Goal: Transaction & Acquisition: Purchase product/service

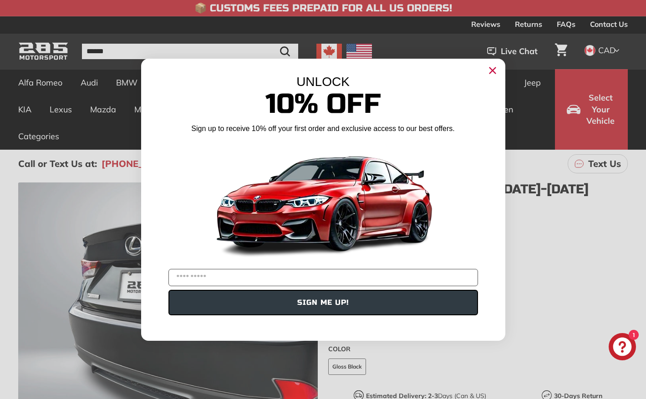
click at [496, 66] on circle "Close dialog" at bounding box center [492, 70] width 14 height 14
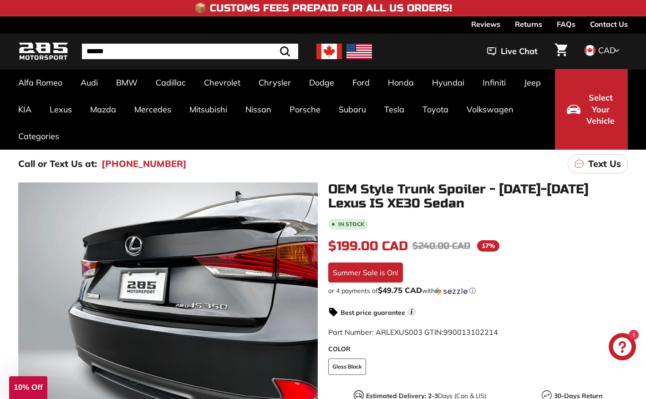
click at [577, 194] on h1 "OEM Style Trunk Spoiler - [DATE]-[DATE] Lexus IS XE30 Sedan" at bounding box center [478, 197] width 300 height 28
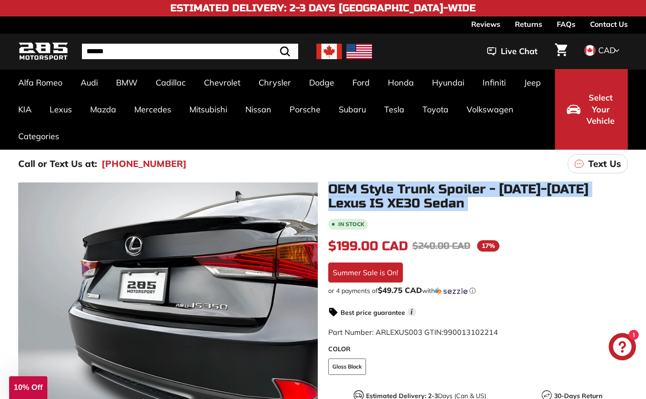
click at [577, 194] on h1 "OEM Style Trunk Spoiler - [DATE]-[DATE] Lexus IS XE30 Sedan" at bounding box center [478, 197] width 300 height 28
click at [574, 214] on div "OEM Style Trunk Spoiler - 2014-2025 Lexus IS XE30 Sedan In stock $199.00 CAD $1…" at bounding box center [473, 369] width 310 height 372
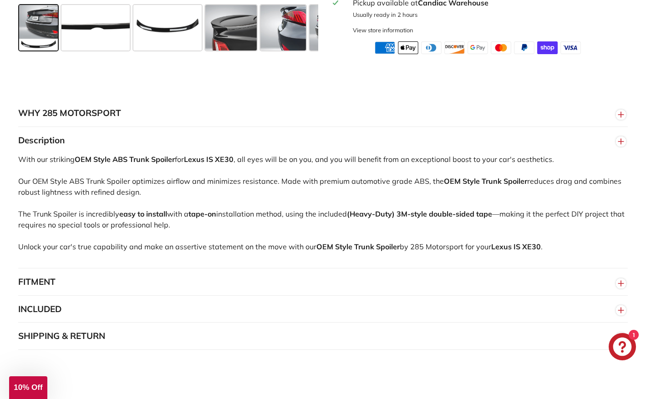
scroll to position [541, 0]
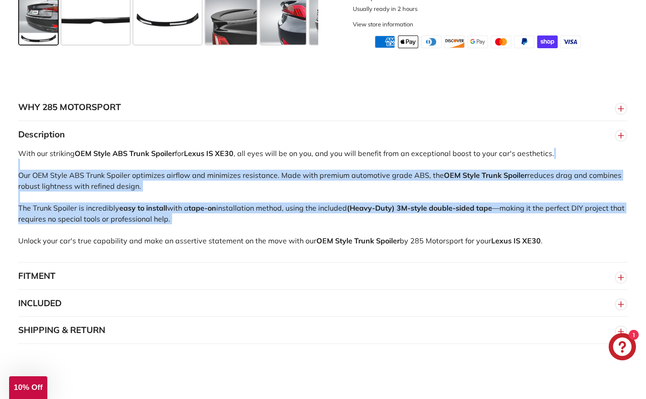
drag, startPoint x: 552, startPoint y: 235, endPoint x: 540, endPoint y: 163, distance: 72.1
click at [540, 163] on div "With our striking OEM Style ABS Trunk Spoiler for Lexus IS XE30 , all eyes will…" at bounding box center [323, 205] width 610 height 114
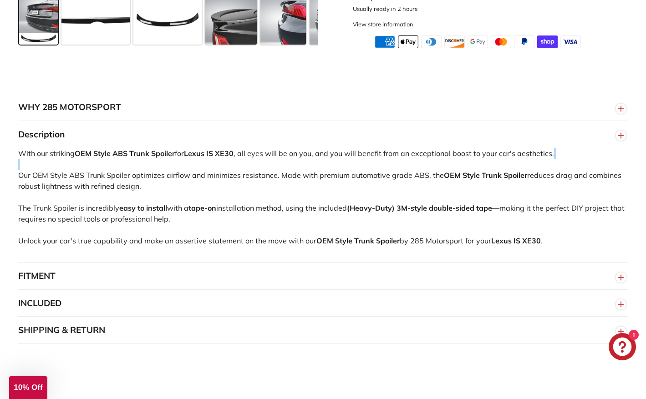
click at [540, 163] on div "With our striking OEM Style ABS Trunk Spoiler for Lexus IS XE30 , all eyes will…" at bounding box center [323, 205] width 610 height 114
drag, startPoint x: 540, startPoint y: 163, endPoint x: 540, endPoint y: 153, distance: 10.9
click at [540, 153] on div "With our striking OEM Style ABS Trunk Spoiler for Lexus IS XE30 , all eyes will…" at bounding box center [323, 205] width 610 height 114
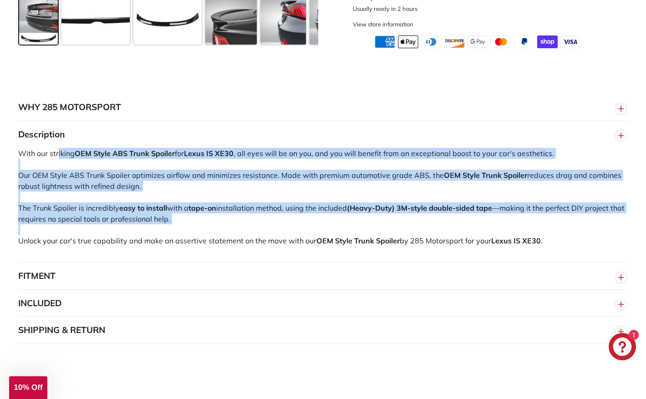
drag, startPoint x: 540, startPoint y: 153, endPoint x: 547, endPoint y: 234, distance: 81.4
click at [547, 233] on div "With our striking OEM Style ABS Trunk Spoiler for Lexus IS XE30 , all eyes will…" at bounding box center [323, 205] width 610 height 114
click at [547, 234] on div "With our striking OEM Style ABS Trunk Spoiler for Lexus IS XE30 , all eyes will…" at bounding box center [323, 205] width 610 height 114
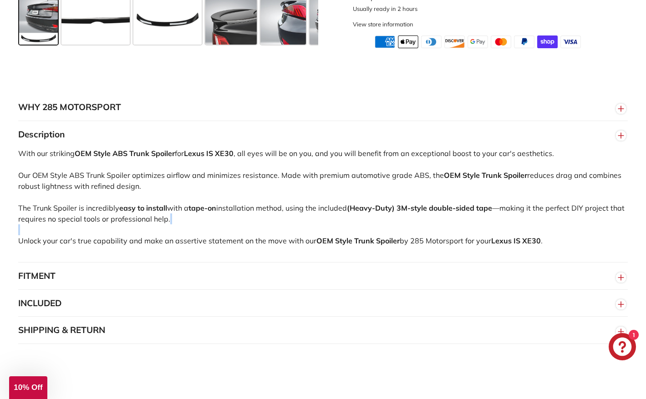
click at [547, 234] on div "With our striking OEM Style ABS Trunk Spoiler for Lexus IS XE30 , all eyes will…" at bounding box center [323, 205] width 610 height 114
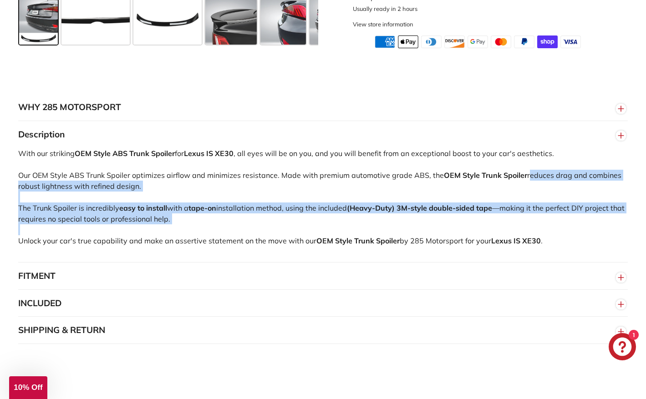
drag, startPoint x: 547, startPoint y: 234, endPoint x: 547, endPoint y: 170, distance: 63.8
click at [547, 170] on div "With our striking OEM Style ABS Trunk Spoiler for Lexus IS XE30 , all eyes will…" at bounding box center [323, 205] width 610 height 114
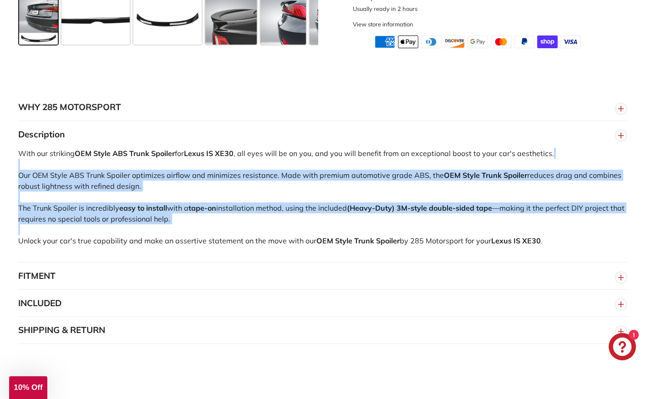
click at [547, 170] on div "With our striking OEM Style ABS Trunk Spoiler for Lexus IS XE30 , all eyes will…" at bounding box center [323, 205] width 610 height 114
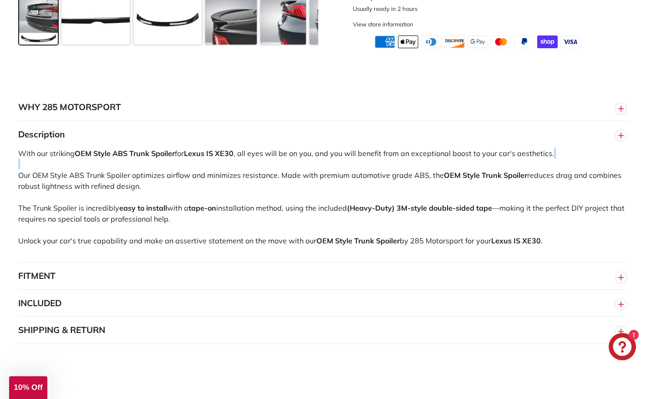
click at [547, 170] on div "With our striking OEM Style ABS Trunk Spoiler for Lexus IS XE30 , all eyes will…" at bounding box center [323, 205] width 610 height 114
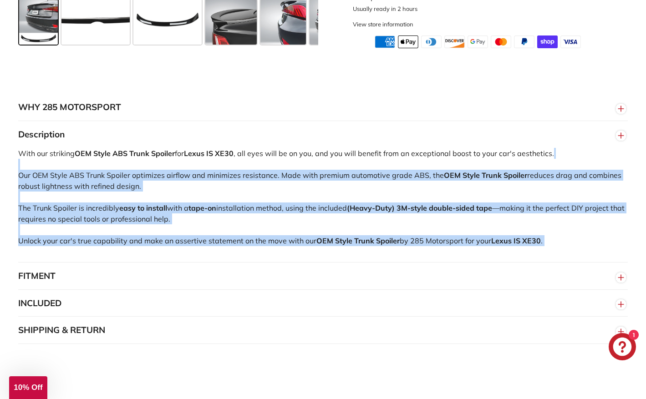
drag, startPoint x: 547, startPoint y: 170, endPoint x: 551, endPoint y: 245, distance: 75.2
click at [551, 245] on div "With our striking OEM Style ABS Trunk Spoiler for Lexus IS XE30 , all eyes will…" at bounding box center [323, 205] width 610 height 114
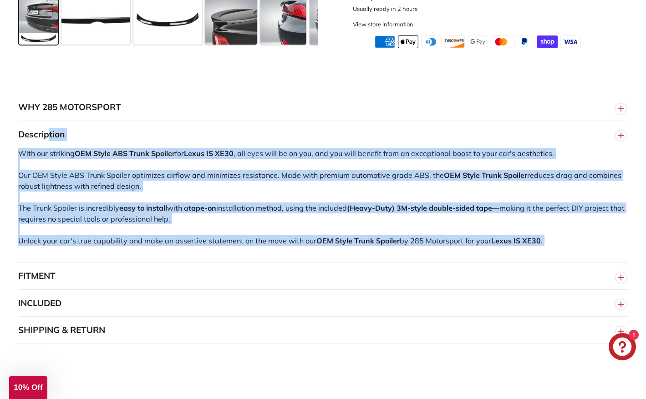
drag, startPoint x: 551, startPoint y: 245, endPoint x: 556, endPoint y: 136, distance: 109.0
click at [556, 136] on div "Description With our striking OEM Style ABS Trunk Spoiler for Lexus IS XE30 , a…" at bounding box center [323, 192] width 610 height 142
click at [556, 136] on button "Description" at bounding box center [323, 134] width 610 height 27
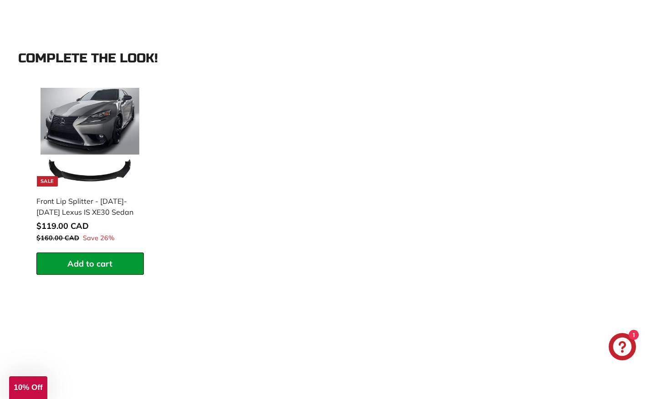
scroll to position [775, 0]
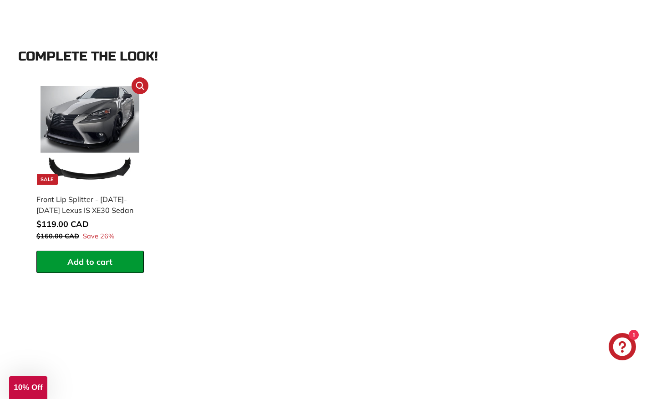
click at [117, 205] on div "Front Lip Splitter - [DATE]-[DATE] Lexus IS XE30 Sedan" at bounding box center [85, 205] width 98 height 22
